Goal: Task Accomplishment & Management: Use online tool/utility

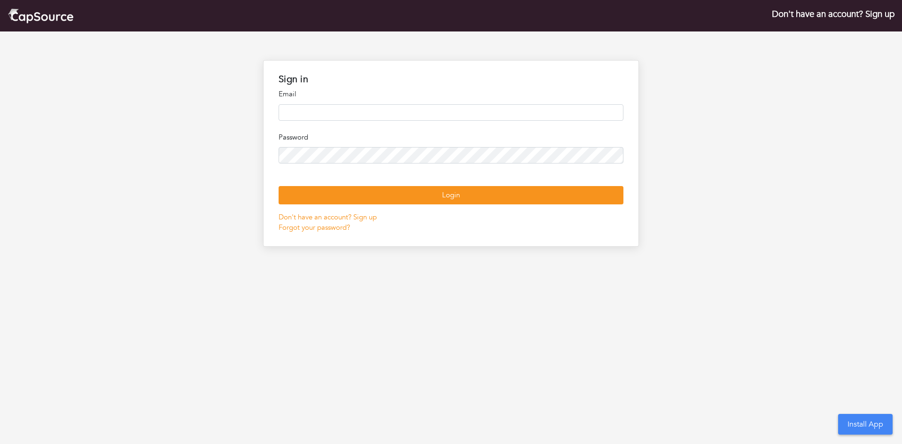
click at [438, 109] on input "email" at bounding box center [451, 112] width 345 height 16
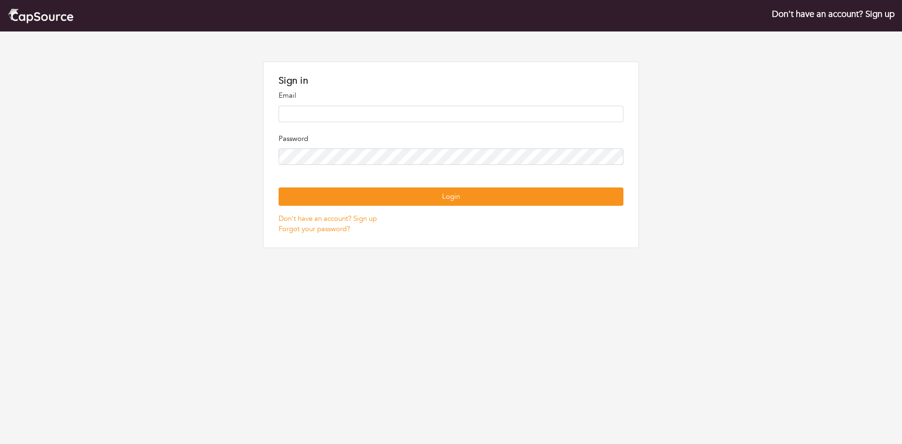
type input "**********"
click at [0, 278] on nordpass-portal at bounding box center [0, 278] width 0 height 0
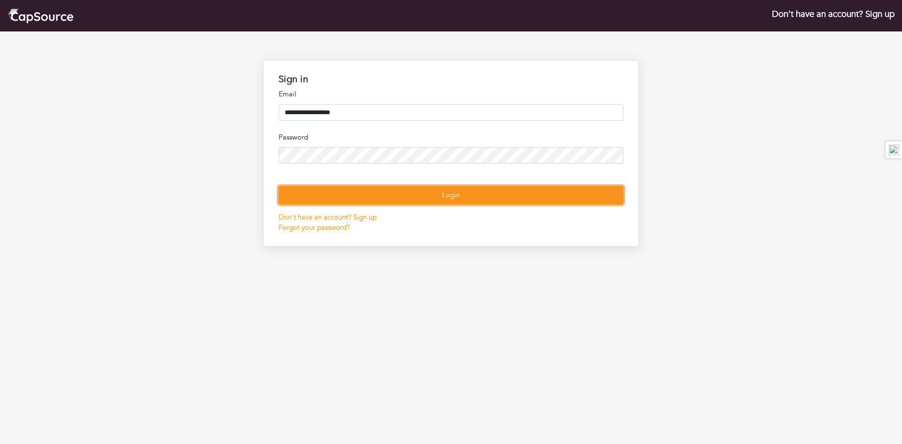
click at [478, 204] on button "Login" at bounding box center [451, 195] width 345 height 18
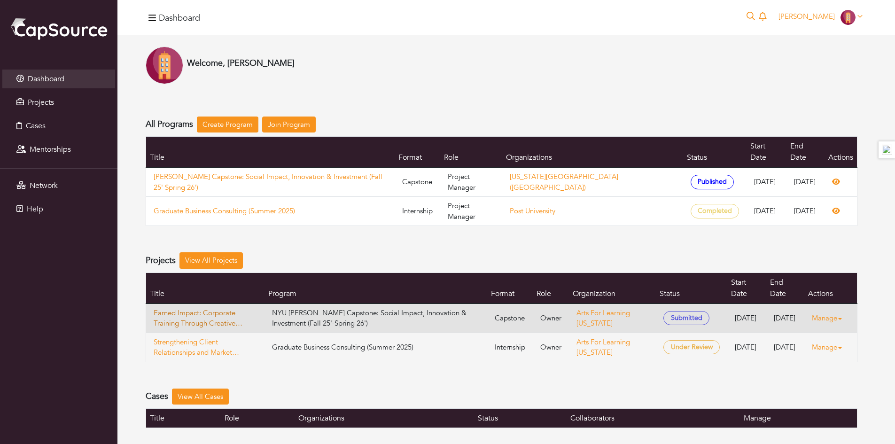
click at [228, 308] on link "Earned Impact: Corporate Training Through Creative Engagement" at bounding box center [205, 318] width 103 height 21
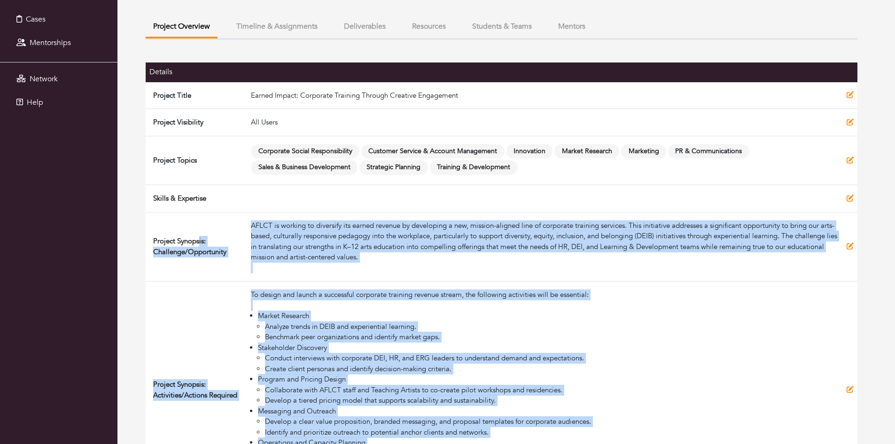
scroll to position [103, 0]
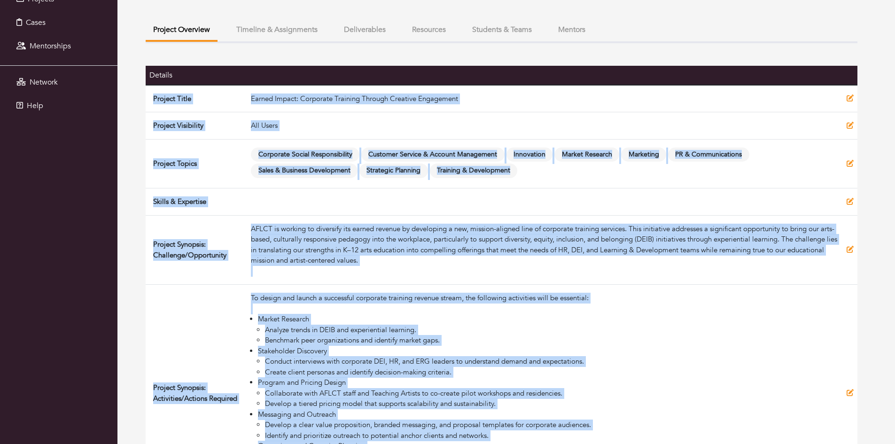
drag, startPoint x: 372, startPoint y: 414, endPoint x: 152, endPoint y: 85, distance: 396.2
click at [152, 85] on tbody "Project Title Earned Impact: Corporate Training Through Creative Engagement Pro…" at bounding box center [502, 360] width 712 height 550
copy tbody "Loremip Dolor Sitame Consec: Adipiscin Elitsedd Eiusmod Temporin Utlaboreet Dol…"
